Goal: Check status: Check status

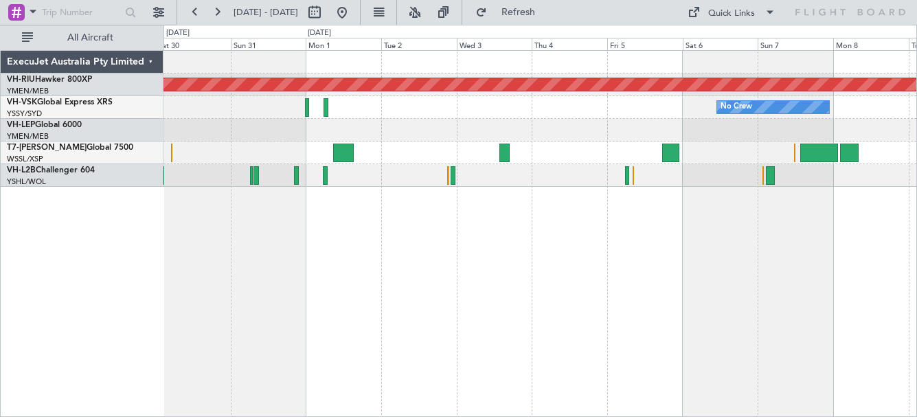
click at [575, 179] on div at bounding box center [540, 175] width 753 height 23
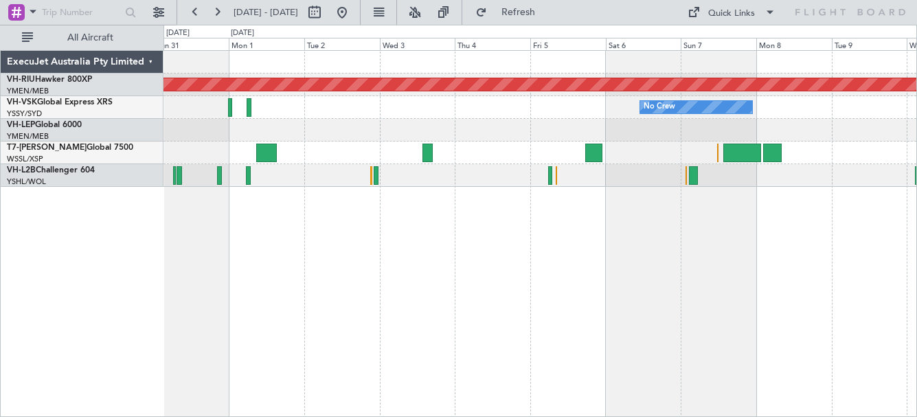
click at [590, 179] on div at bounding box center [540, 175] width 753 height 23
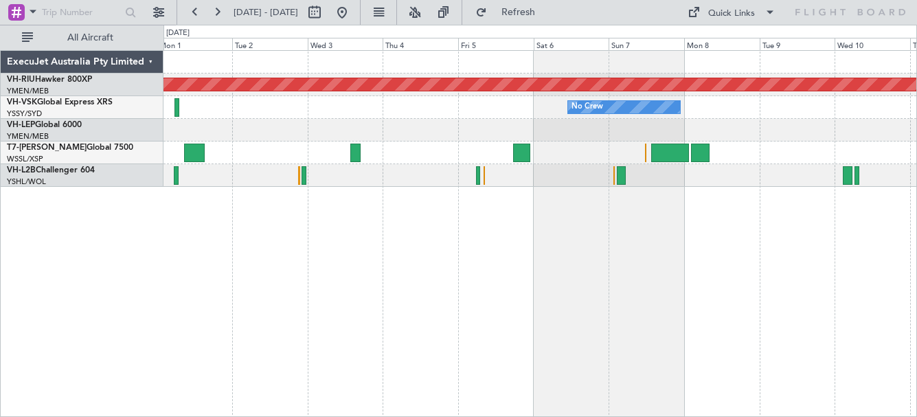
click at [545, 176] on div at bounding box center [540, 175] width 753 height 23
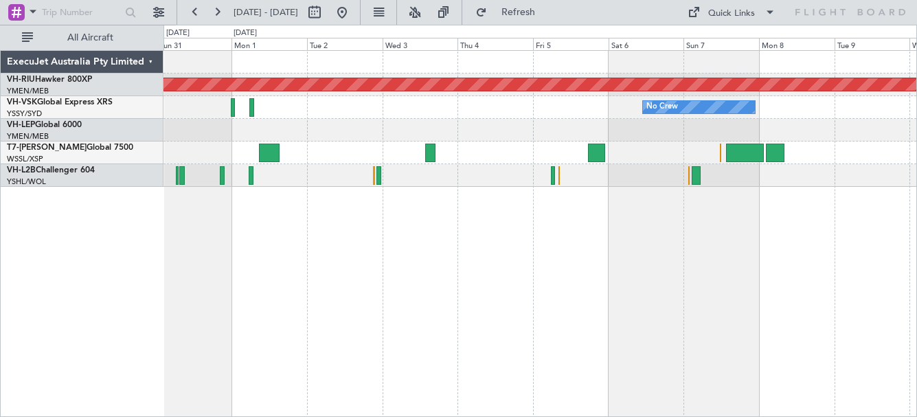
click at [515, 168] on div "Planned Maint Melbourne (Essendon) No Crew Unplanned Maint Wichita (Wichita Mid…" at bounding box center [540, 119] width 753 height 136
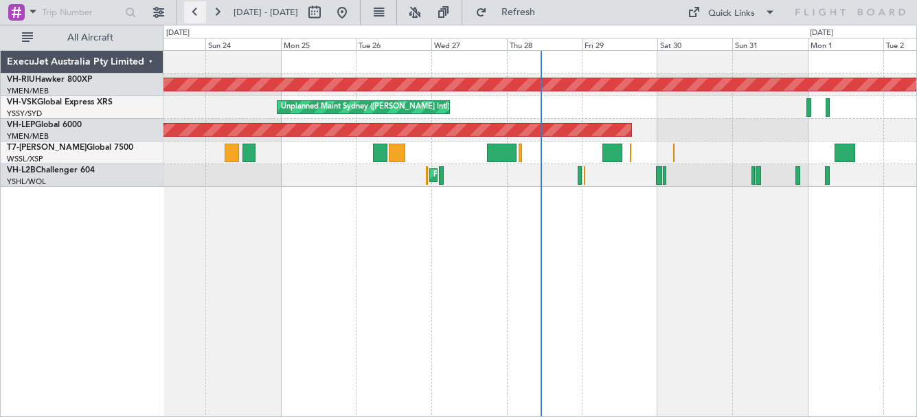
click at [187, 12] on button at bounding box center [195, 12] width 22 height 22
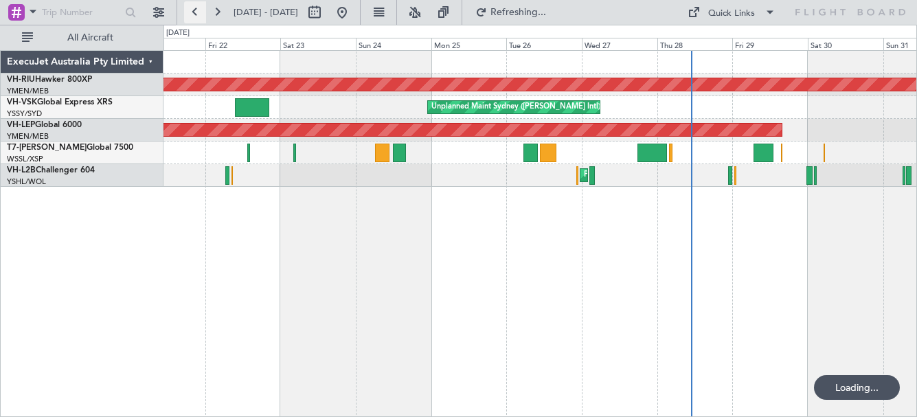
click at [187, 12] on button at bounding box center [195, 12] width 22 height 22
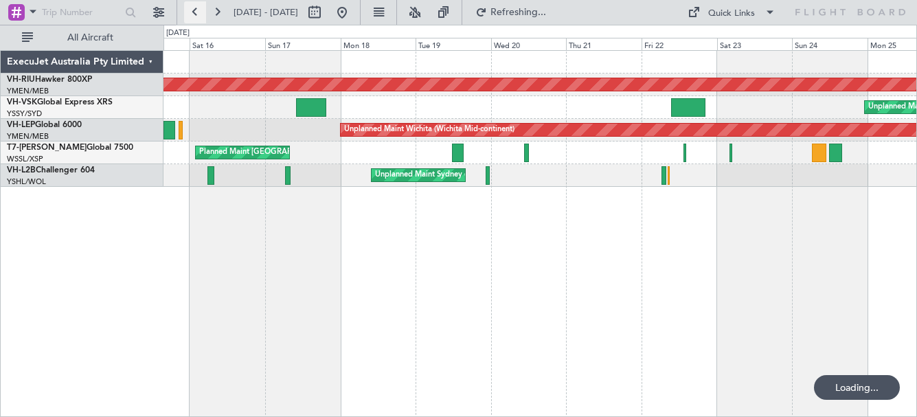
click at [187, 12] on button at bounding box center [195, 12] width 22 height 22
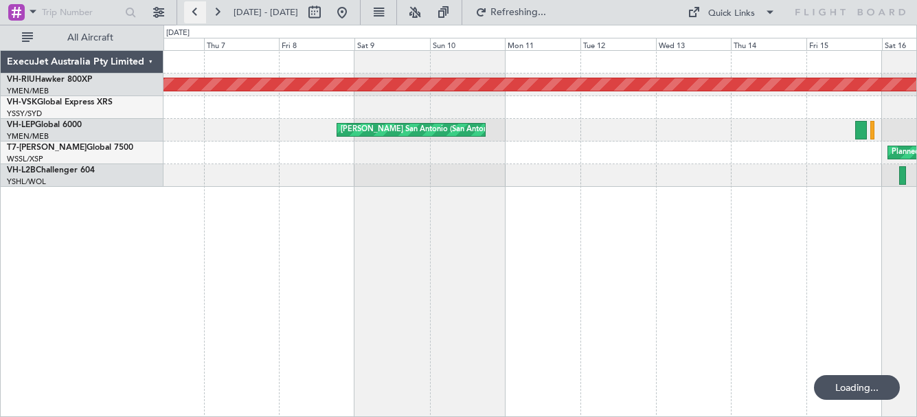
click at [187, 12] on button at bounding box center [195, 12] width 22 height 22
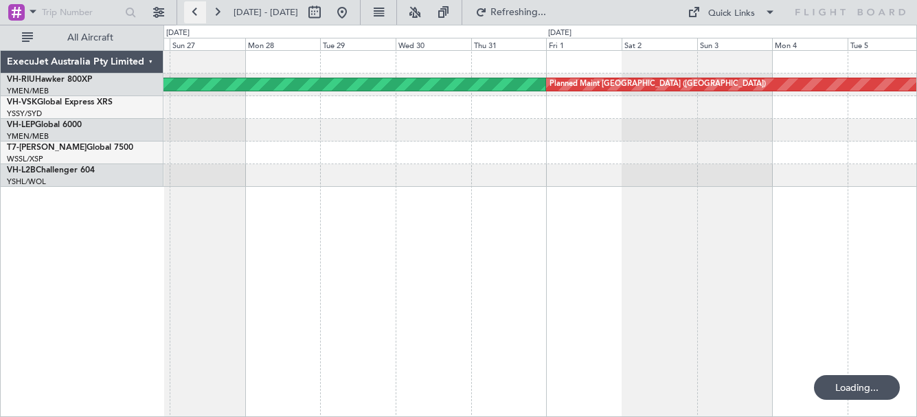
click at [187, 12] on button at bounding box center [195, 12] width 22 height 22
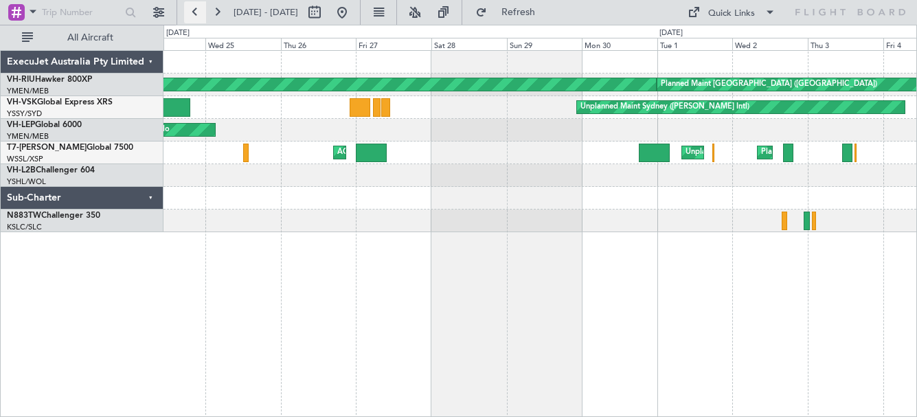
click at [196, 11] on button at bounding box center [195, 12] width 22 height 22
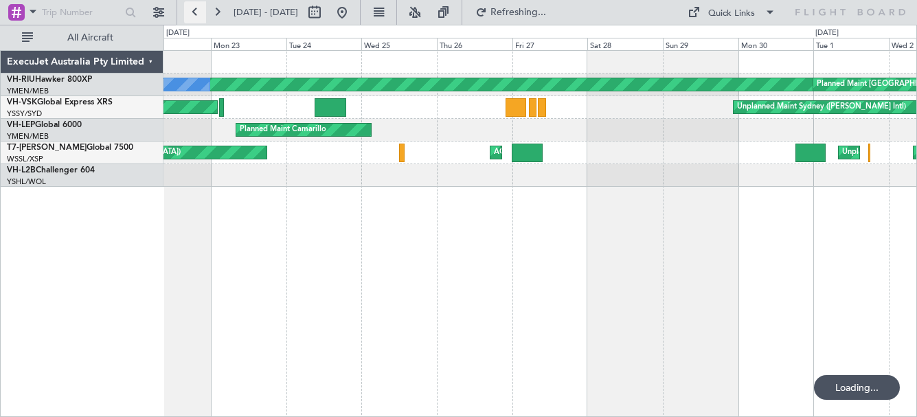
click at [196, 11] on button at bounding box center [195, 12] width 22 height 22
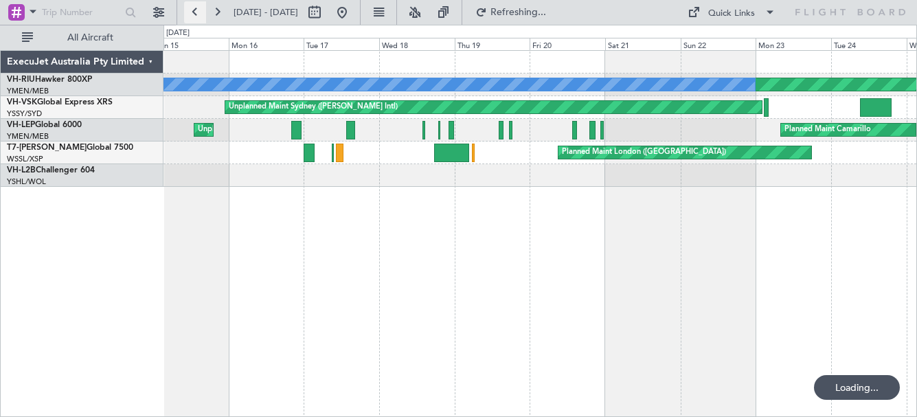
click at [196, 11] on button at bounding box center [195, 12] width 22 height 22
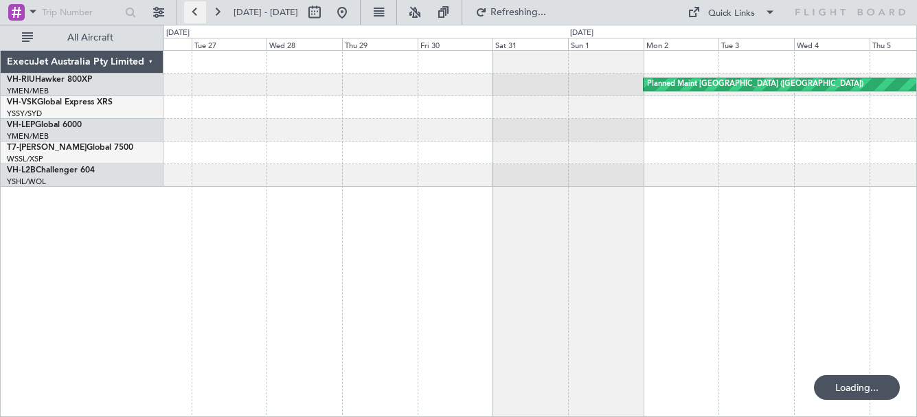
click at [196, 11] on button at bounding box center [195, 12] width 22 height 22
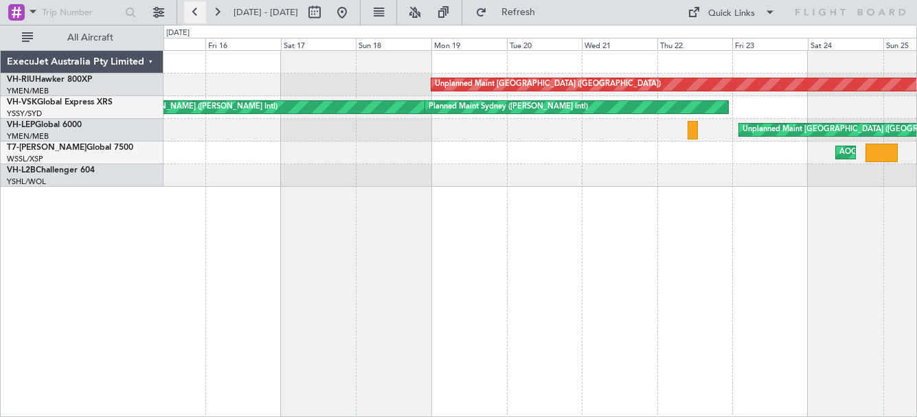
click at [198, 10] on button at bounding box center [195, 12] width 22 height 22
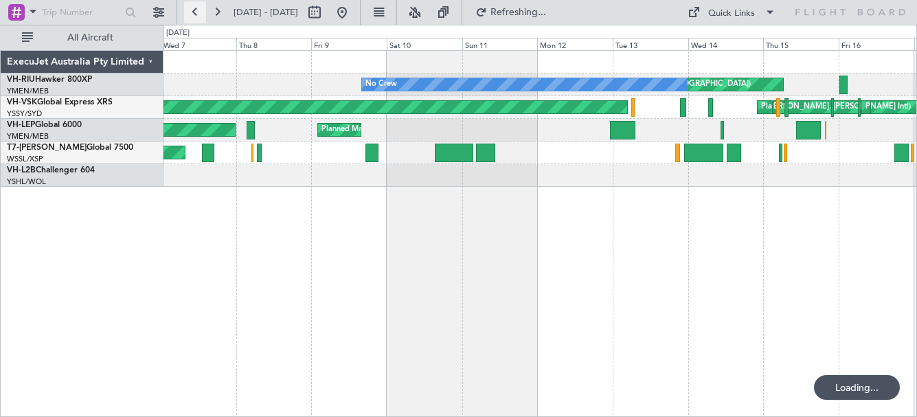
click at [198, 10] on button at bounding box center [195, 12] width 22 height 22
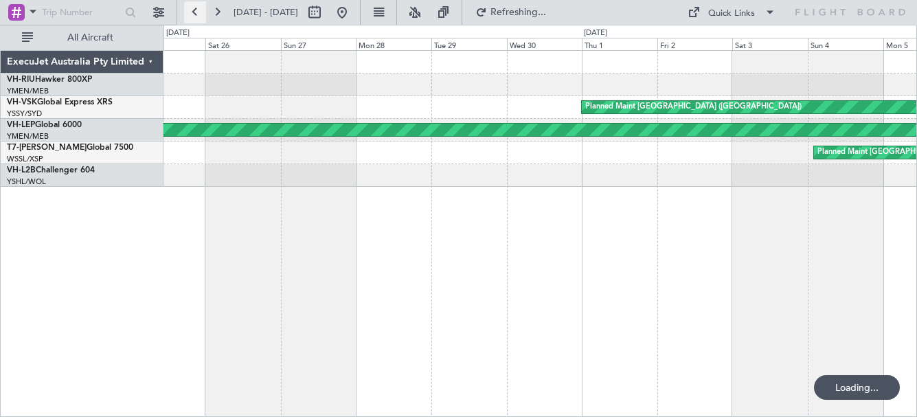
click at [198, 10] on button at bounding box center [195, 12] width 22 height 22
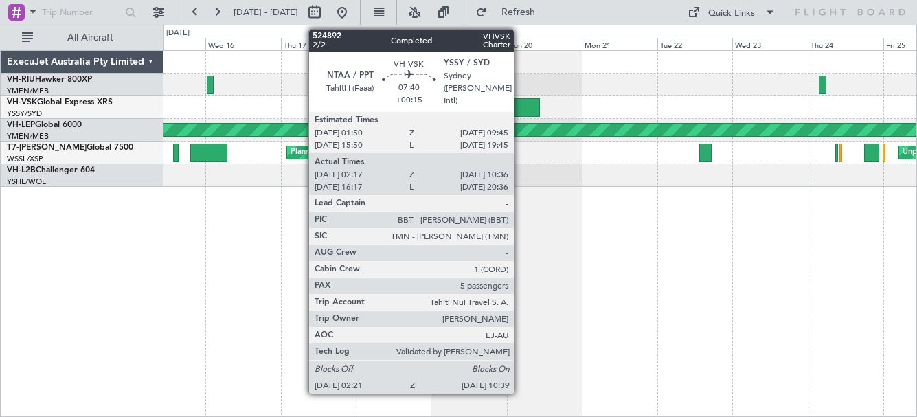
click at [520, 113] on div at bounding box center [526, 107] width 26 height 19
